Goal: Complete application form

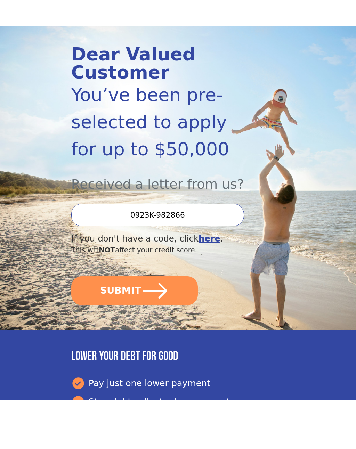
click at [171, 325] on button "SUBMIT" at bounding box center [134, 339] width 127 height 29
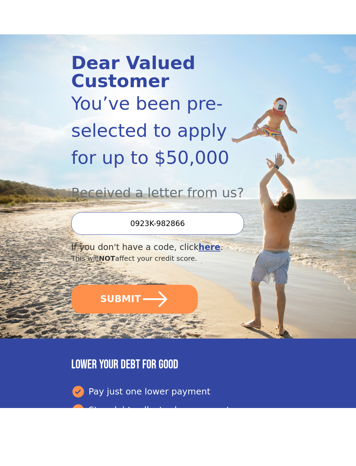
scroll to position [49, 0]
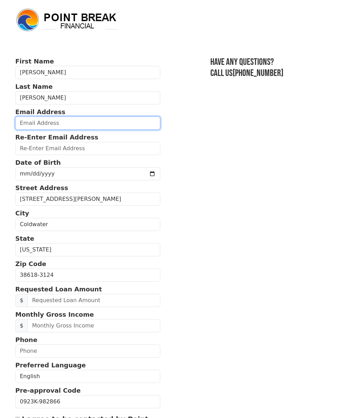
click at [99, 123] on input "email" at bounding box center [87, 123] width 145 height 13
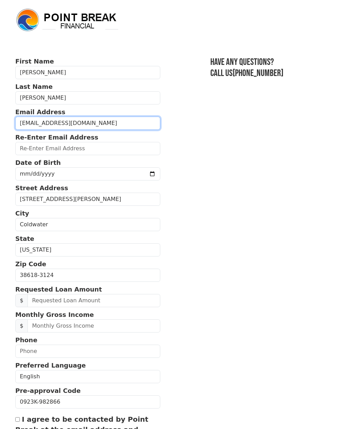
type input "[EMAIL_ADDRESS][DOMAIN_NAME]"
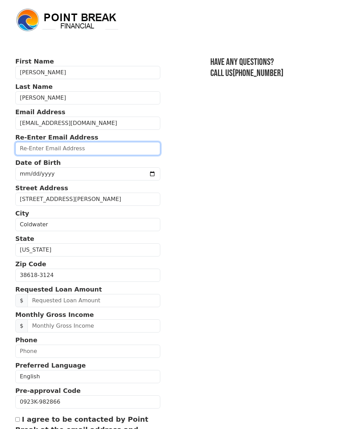
click at [33, 149] on input "email" at bounding box center [87, 148] width 145 height 13
type input "sarahkirk78@yahoo.com"
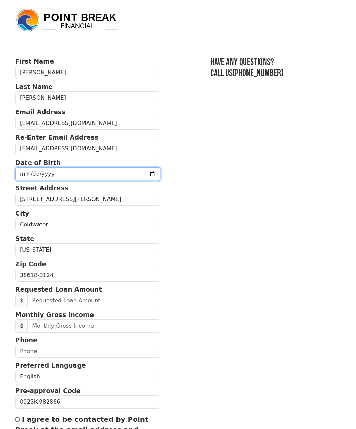
click at [27, 176] on input "date" at bounding box center [87, 173] width 145 height 13
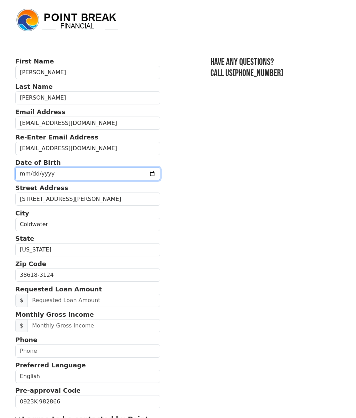
click at [93, 174] on input "2025-09-27" at bounding box center [87, 173] width 145 height 13
click at [81, 175] on input "1979-03-27" at bounding box center [87, 173] width 145 height 13
type input "1978-03-27"
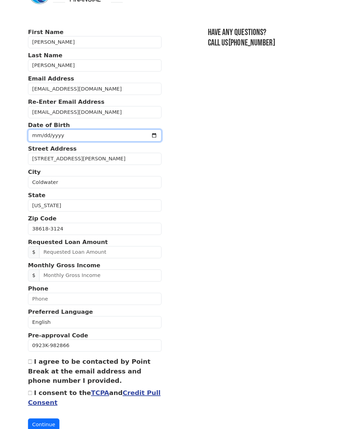
scroll to position [26, 0]
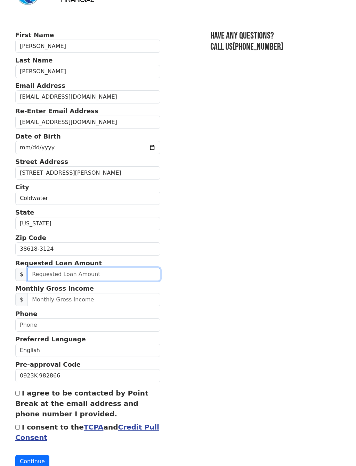
click at [51, 275] on input "text" at bounding box center [93, 274] width 133 height 13
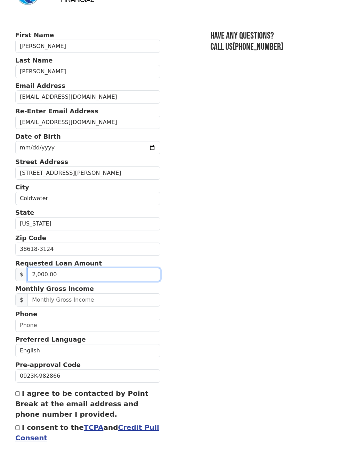
type input "20,000.00"
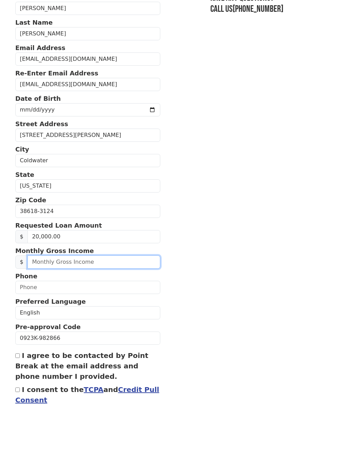
click at [111, 293] on input "text" at bounding box center [93, 299] width 133 height 13
type input "6,200.00"
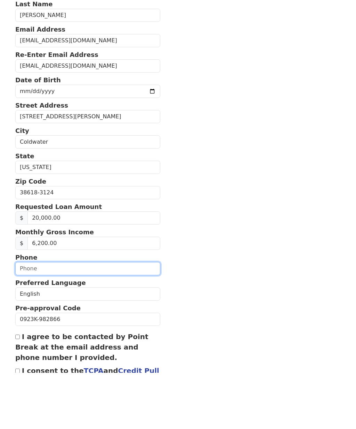
click at [46, 318] on input "text" at bounding box center [87, 324] width 145 height 13
type input "(662) 209-2172"
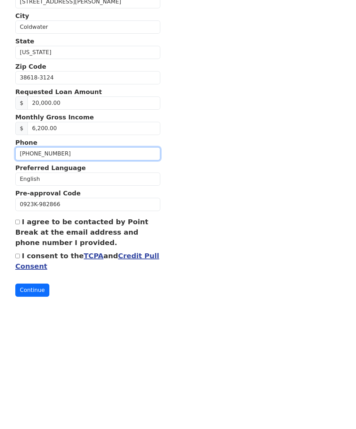
scroll to position [84, 0]
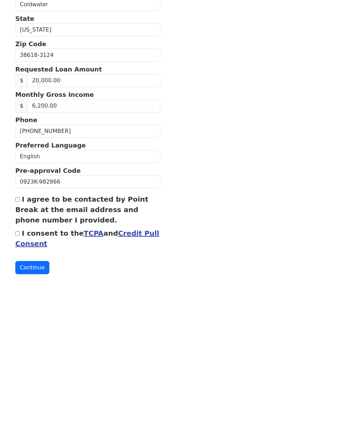
click at [20, 331] on label "I agree to be contacted by Point Break at the email address and phone number I …" at bounding box center [81, 345] width 133 height 29
click at [20, 333] on input "I agree to be contacted by Point Break at the email address and phone number I …" at bounding box center [17, 335] width 5 height 5
checkbox input "true"
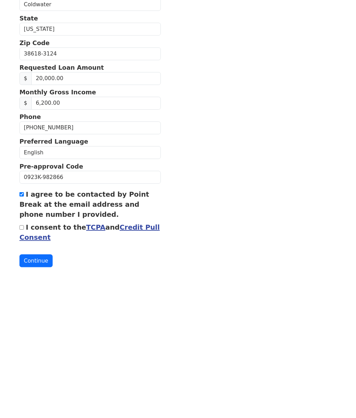
scroll to position [95, 0]
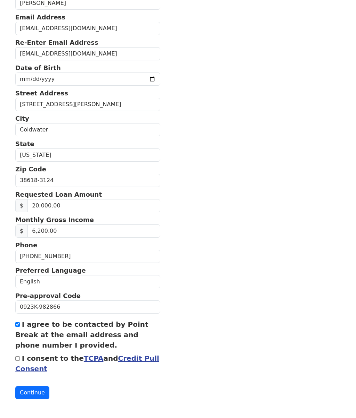
click at [17, 361] on input "I consent to the TCPA and Credit Pull Consent" at bounding box center [17, 359] width 5 height 5
checkbox input "true"
click at [28, 395] on button "Continue" at bounding box center [32, 393] width 34 height 13
